Goal: Navigation & Orientation: Find specific page/section

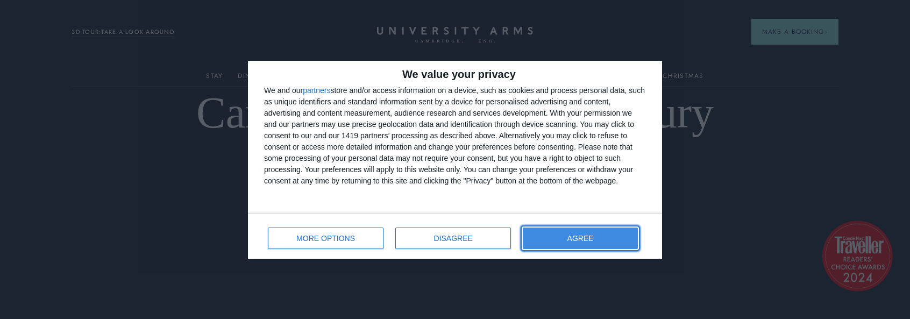
click at [592, 234] on span "AGREE" at bounding box center [580, 238] width 26 height 8
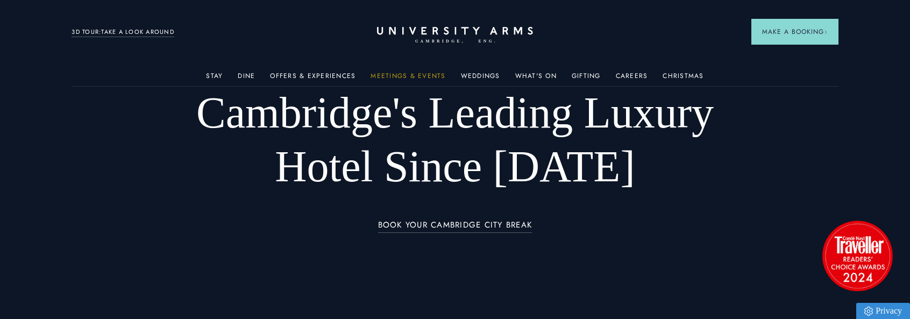
click at [404, 73] on link "Meetings & Events" at bounding box center [407, 79] width 75 height 14
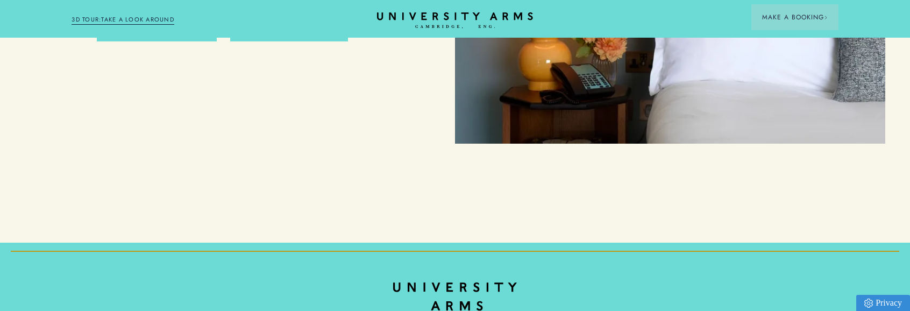
scroll to position [4936, 0]
